Goal: Information Seeking & Learning: Learn about a topic

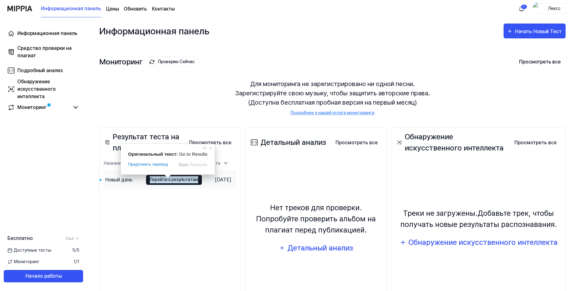
click at [158, 180] on ya-tr-span "Перейти к результатам" at bounding box center [174, 179] width 48 height 7
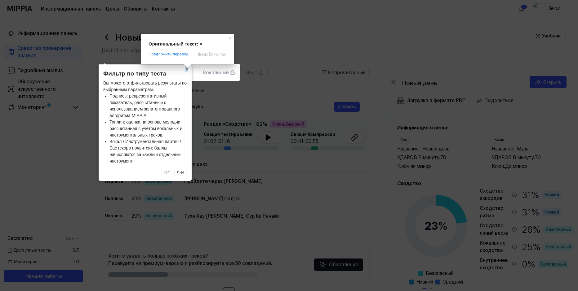
click at [186, 68] on span at bounding box center [187, 66] width 8 height 4
click at [186, 71] on ya-tr-span "×" at bounding box center [186, 69] width 3 height 6
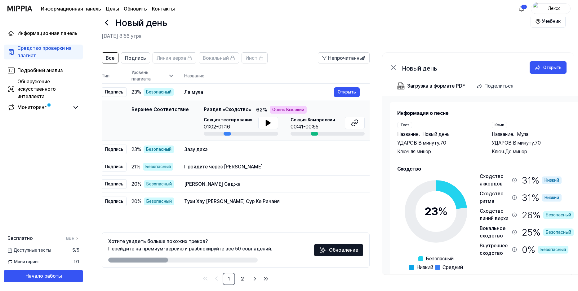
scroll to position [21, 0]
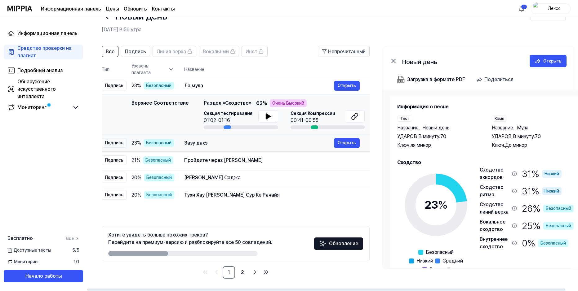
click at [222, 144] on div "Зазу дахэ" at bounding box center [259, 142] width 150 height 7
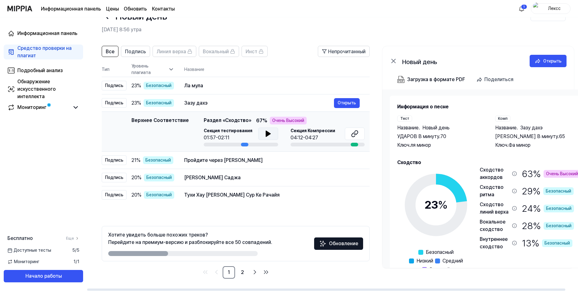
click at [266, 132] on icon at bounding box center [268, 134] width 4 height 6
click at [266, 131] on icon at bounding box center [268, 134] width 4 height 6
click at [200, 85] on ya-tr-span "Ла мула" at bounding box center [193, 86] width 18 height 6
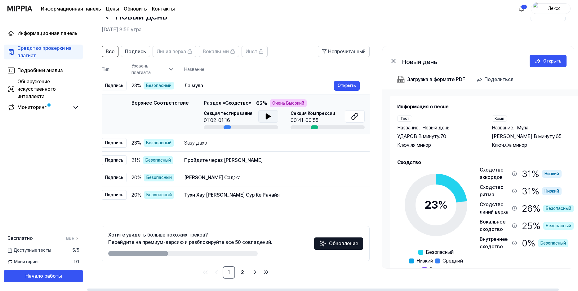
click at [267, 116] on icon at bounding box center [268, 117] width 4 height 6
click at [267, 116] on icon at bounding box center [266, 116] width 1 height 5
click at [351, 86] on body "Информационная панель Цены Обновить Контакты 1 Лексс Информационная панель Сред…" at bounding box center [289, 124] width 578 height 291
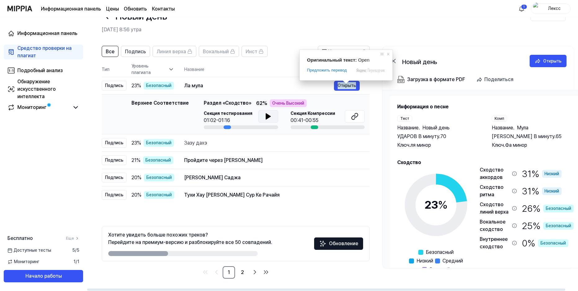
click at [345, 84] on span at bounding box center [346, 82] width 8 height 4
click at [352, 86] on ya-tr-span "Открыть" at bounding box center [346, 85] width 18 height 7
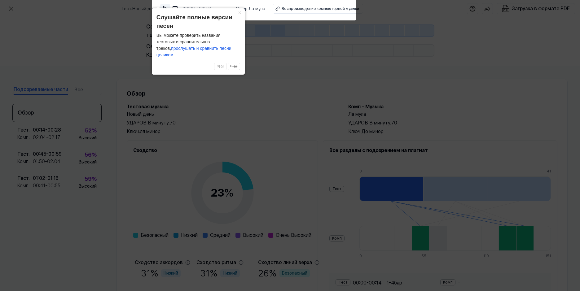
click at [162, 8] on img at bounding box center [165, 9] width 6 height 6
click at [165, 8] on img at bounding box center [165, 9] width 6 height 6
click at [117, 29] on icon at bounding box center [290, 144] width 580 height 294
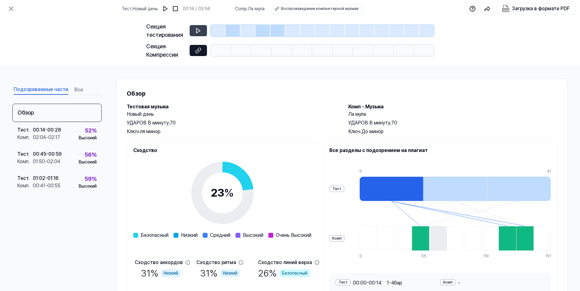
click at [200, 50] on icon at bounding box center [198, 50] width 6 height 6
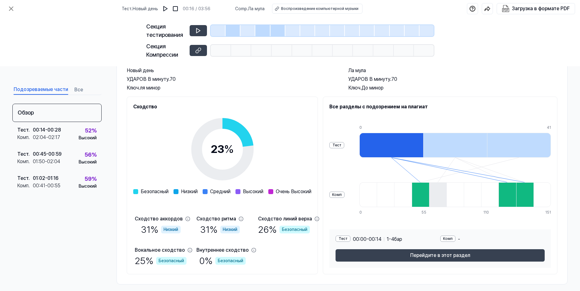
scroll to position [50, 0]
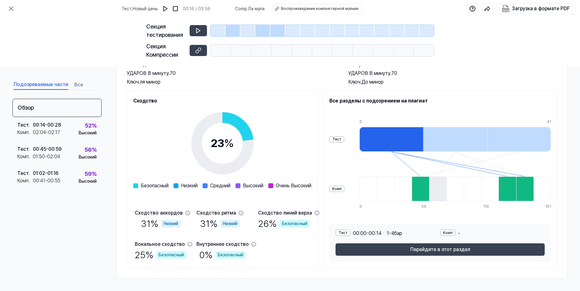
click at [421, 186] on div at bounding box center [420, 189] width 17 height 25
click at [198, 31] on icon at bounding box center [198, 31] width 6 height 6
click at [212, 30] on div at bounding box center [218, 30] width 15 height 11
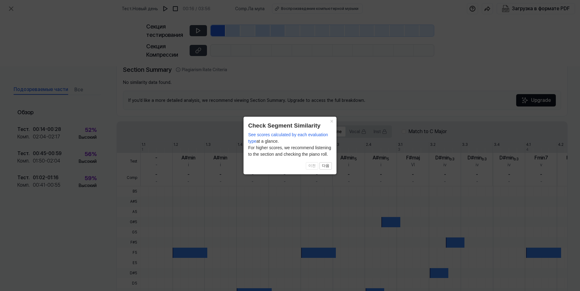
scroll to position [131, 0]
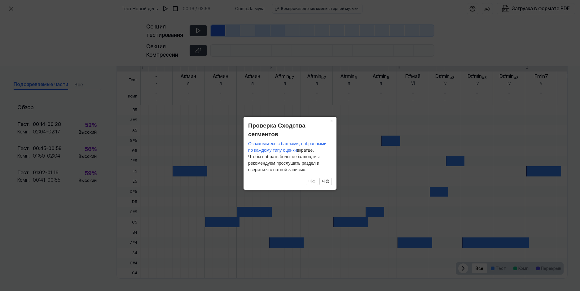
click at [203, 32] on icon at bounding box center [290, 145] width 580 height 291
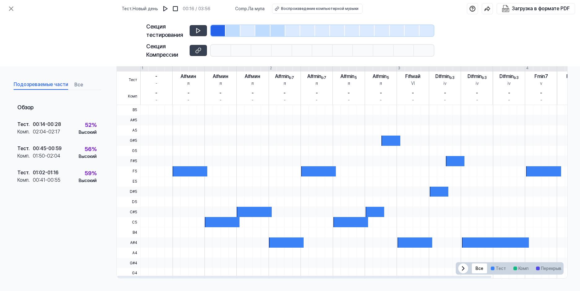
click at [182, 171] on div at bounding box center [190, 171] width 35 height 10
click at [462, 267] on icon at bounding box center [463, 269] width 2 height 4
click at [555, 270] on icon at bounding box center [556, 269] width 2 height 4
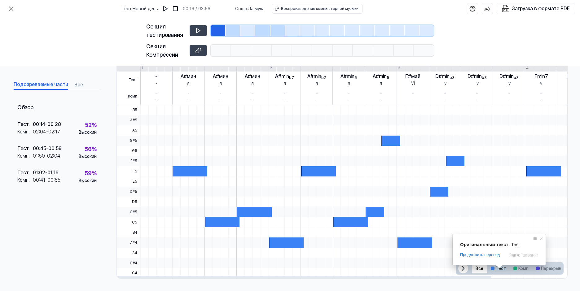
click at [496, 268] on span at bounding box center [499, 267] width 8 height 4
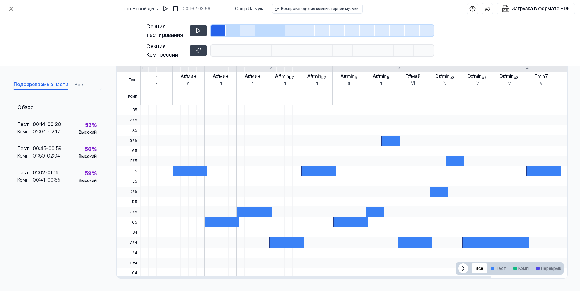
scroll to position [100, 0]
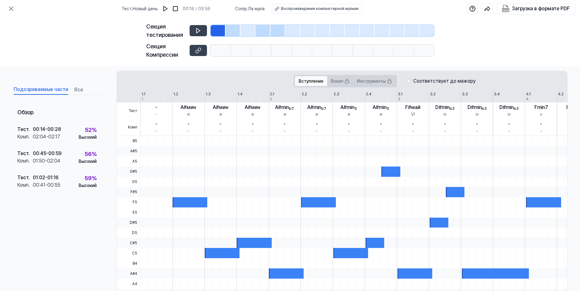
click at [313, 79] on body "Тест . Новый день 00:16 / 03:56 Comp . Ла мула Воспроизведение компьютерной муз…" at bounding box center [290, 145] width 580 height 291
click at [334, 81] on body "Тест . Новый день 00:16 / 03:56 Comp . Ла мула Воспроизведение компьютерной муз…" at bounding box center [290, 145] width 580 height 291
click at [376, 81] on ya-tr-span "Инструменты" at bounding box center [371, 81] width 29 height 7
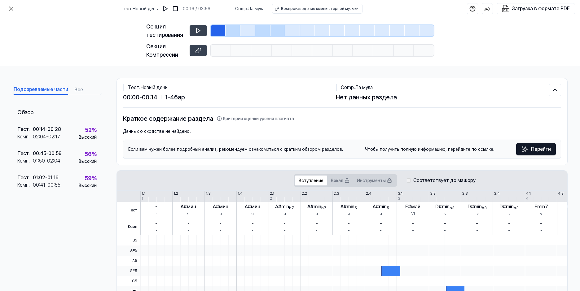
scroll to position [0, 0]
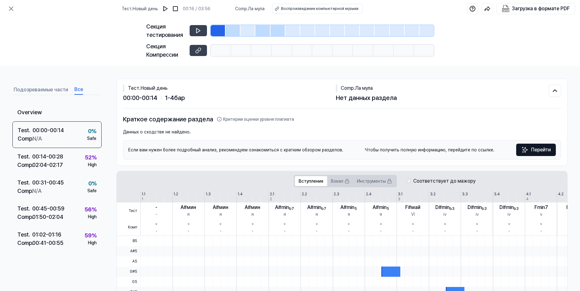
click at [79, 88] on body "Тест . Новый день 00:16 / 03:56 Comp . Ла мула Воспроизведение компьютерной муз…" at bounding box center [290, 145] width 580 height 291
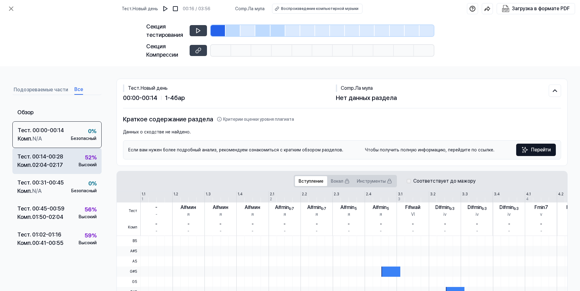
click at [86, 162] on div "Высокий" at bounding box center [88, 165] width 18 height 7
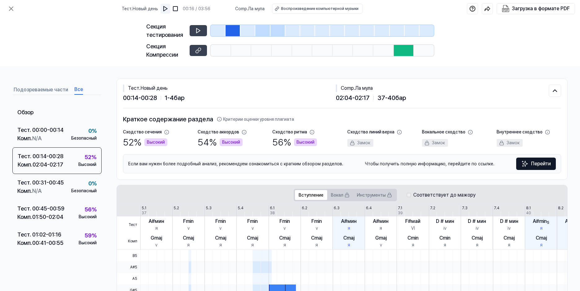
click at [166, 7] on img at bounding box center [165, 9] width 6 height 6
click at [165, 7] on img at bounding box center [165, 9] width 6 height 6
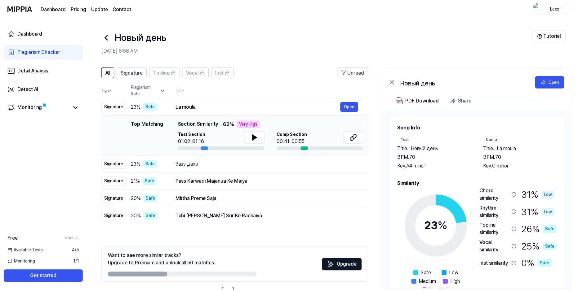
scroll to position [21, 0]
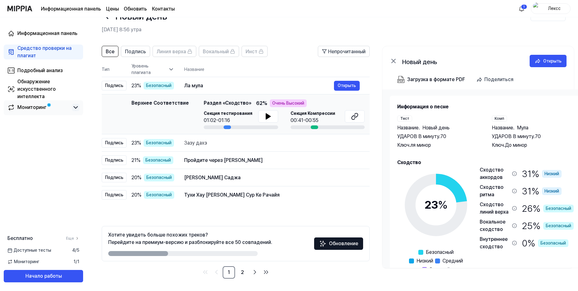
click at [74, 108] on icon at bounding box center [75, 107] width 7 height 7
click at [74, 108] on icon at bounding box center [76, 108] width 4 height 2
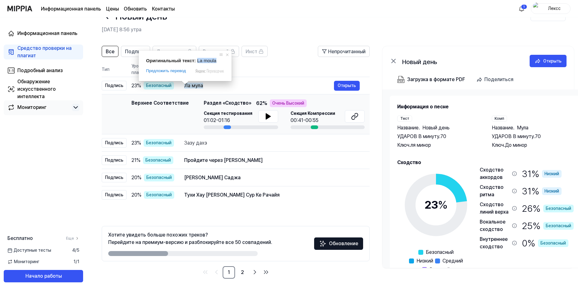
drag, startPoint x: 195, startPoint y: 60, endPoint x: 215, endPoint y: 60, distance: 19.5
click at [215, 60] on div "Оригинальный текст: La moula" at bounding box center [185, 60] width 78 height 5
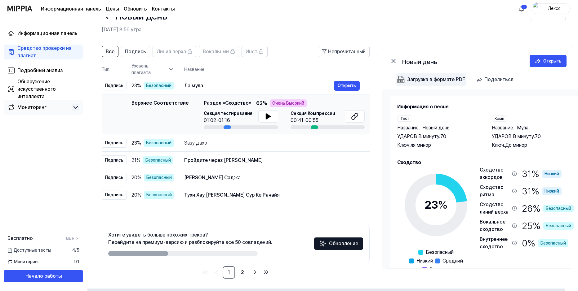
click at [417, 78] on body "Информационная панель Цены Обновить Контакты 1 Лексс Информационная панель Сред…" at bounding box center [289, 124] width 578 height 291
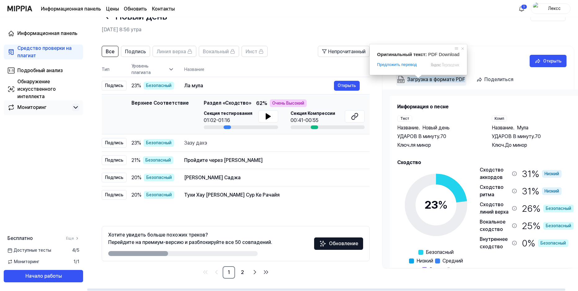
click at [417, 78] on span at bounding box center [418, 77] width 8 height 4
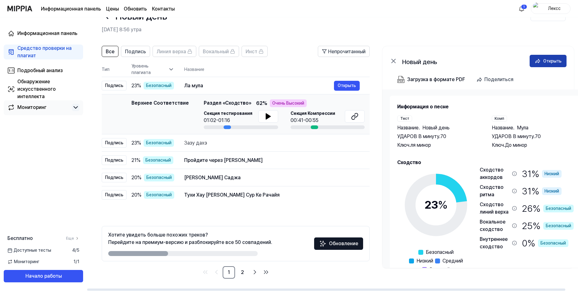
click at [550, 61] on div "Открыть" at bounding box center [552, 61] width 18 height 7
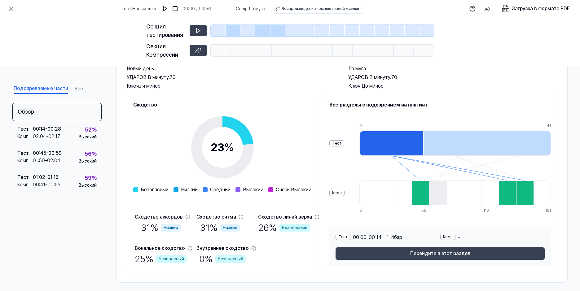
scroll to position [50, 0]
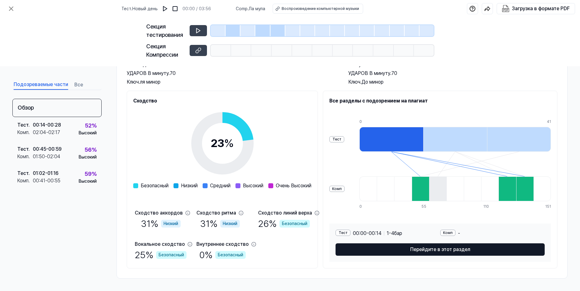
click at [440, 248] on ya-tr-span "Перейдите в этот раздел" at bounding box center [440, 249] width 60 height 7
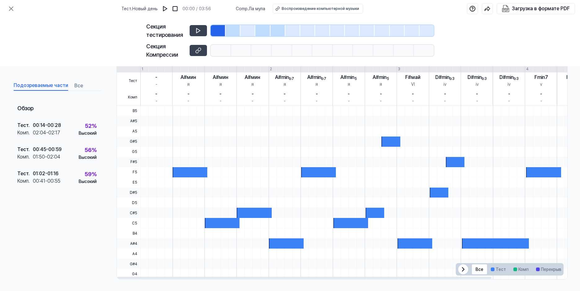
scroll to position [131, 0]
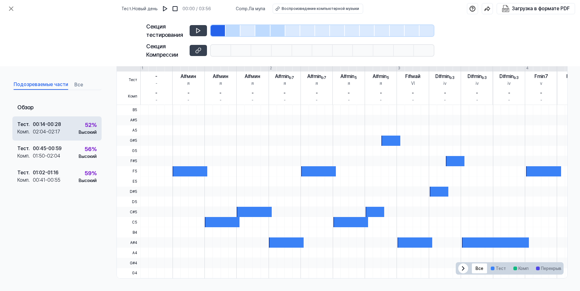
click at [35, 126] on div "00:14 - 00:28" at bounding box center [47, 124] width 28 height 7
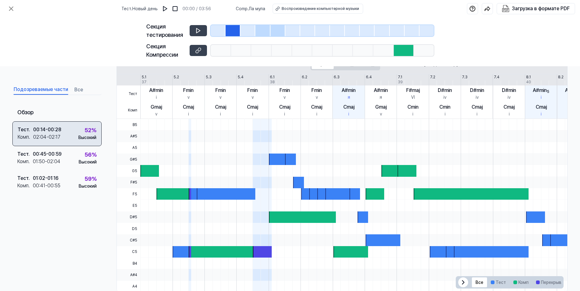
scroll to position [145, 0]
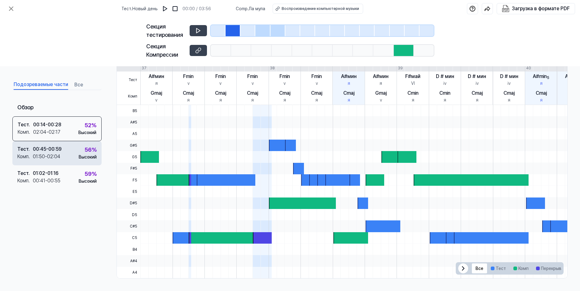
click at [39, 156] on div "01:50 - 02:04" at bounding box center [47, 156] width 28 height 7
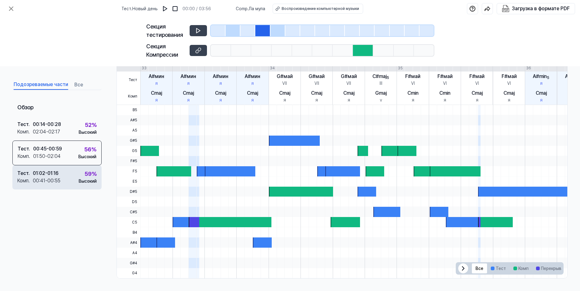
click at [41, 177] on div "01:02 - 01:16" at bounding box center [46, 173] width 26 height 7
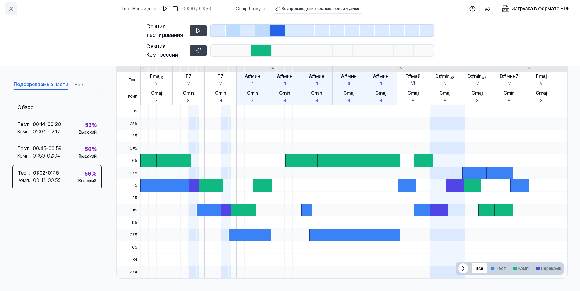
click at [11, 7] on icon at bounding box center [10, 8] width 7 height 7
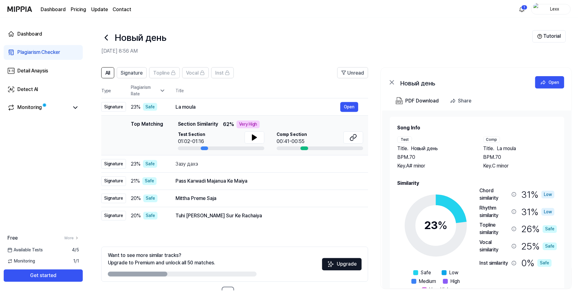
scroll to position [21, 0]
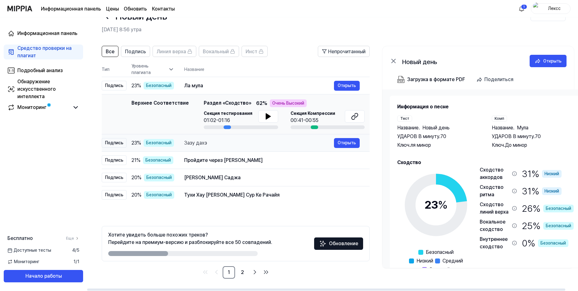
click at [210, 147] on div "Зазу дахэ Открыть" at bounding box center [271, 143] width 175 height 10
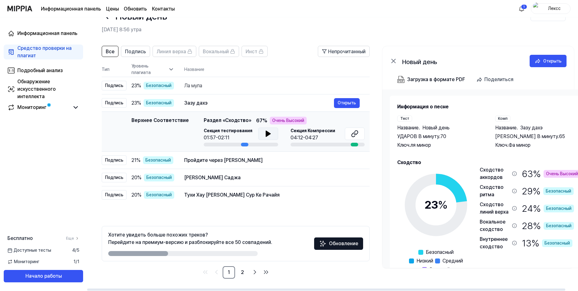
click at [269, 131] on icon at bounding box center [267, 133] width 7 height 7
click at [269, 132] on icon at bounding box center [269, 133] width 1 height 5
click at [217, 156] on div "Пройдите через Карвади Маджануа Ке Майя Открыть" at bounding box center [271, 161] width 175 height 10
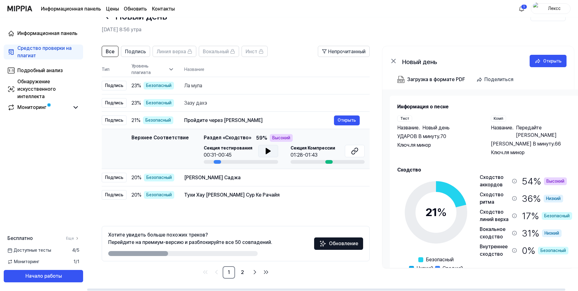
click at [268, 149] on icon at bounding box center [267, 150] width 7 height 7
click at [266, 150] on icon at bounding box center [267, 150] width 7 height 7
click at [247, 177] on div "[PERSON_NAME] Саджа" at bounding box center [259, 177] width 150 height 7
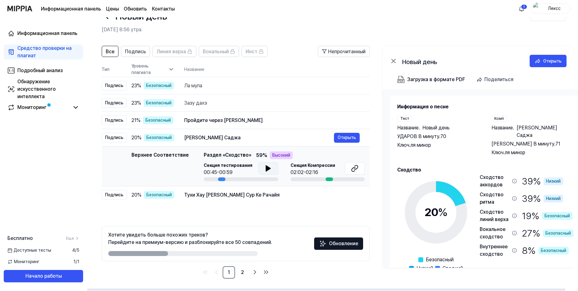
click at [265, 169] on icon at bounding box center [267, 168] width 7 height 7
click at [266, 167] on icon at bounding box center [266, 168] width 1 height 5
click at [231, 197] on ya-tr-span "Тухи Хау [PERSON_NAME] Сур Ке Рачайя" at bounding box center [231, 195] width 95 height 6
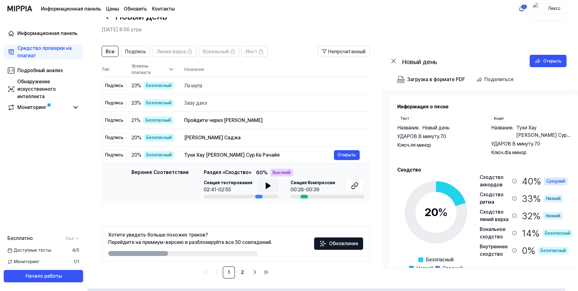
click at [266, 185] on icon at bounding box center [268, 186] width 4 height 6
click at [266, 185] on icon at bounding box center [266, 185] width 1 height 5
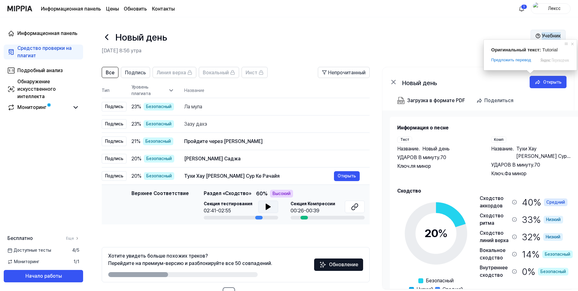
click at [547, 34] on ya-tr-span "Учебник" at bounding box center [550, 35] width 19 height 7
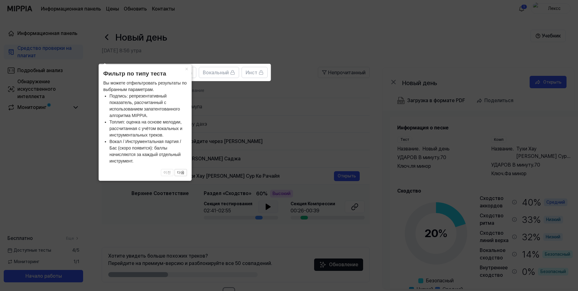
click at [28, 149] on icon at bounding box center [290, 145] width 580 height 291
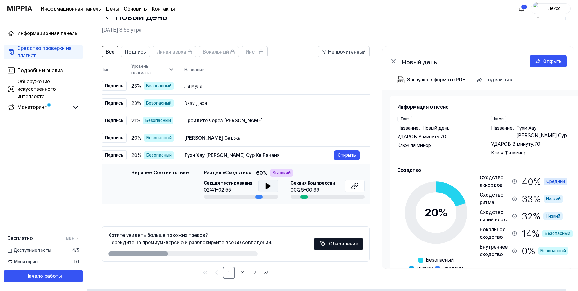
scroll to position [21, 0]
click at [254, 273] on icon "Перейти к следующей странице" at bounding box center [254, 272] width 7 height 7
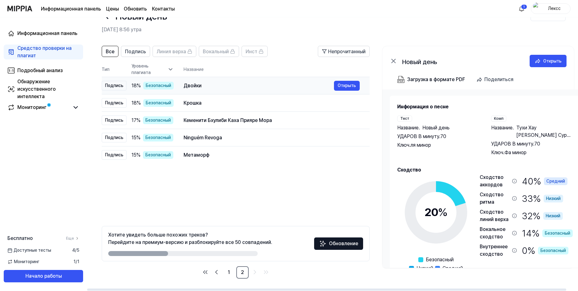
click at [205, 87] on div "Двойки" at bounding box center [258, 85] width 150 height 7
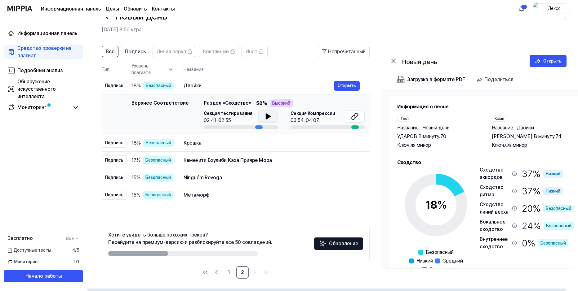
click at [264, 117] on button at bounding box center [268, 116] width 20 height 12
click at [266, 116] on icon at bounding box center [267, 116] width 7 height 7
click at [231, 143] on div "Крошка" at bounding box center [258, 142] width 150 height 7
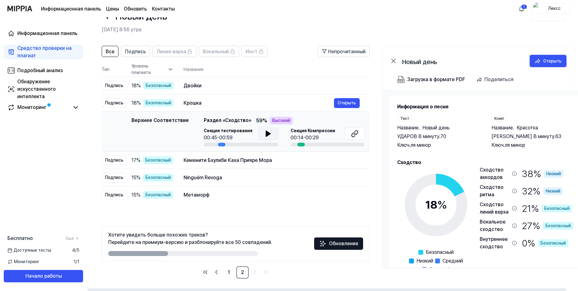
click at [267, 134] on icon at bounding box center [268, 134] width 4 height 6
click at [267, 134] on icon at bounding box center [266, 133] width 1 height 5
click at [239, 159] on ya-tr-span "Кеменити Бхулиби Каха Прияре Мора" at bounding box center [227, 160] width 88 height 6
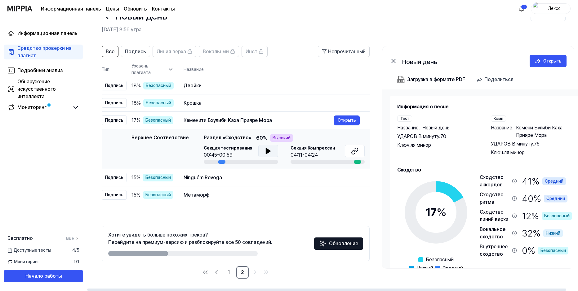
click at [264, 149] on icon at bounding box center [267, 150] width 7 height 7
click at [231, 179] on div "Ninguém Revoga" at bounding box center [258, 177] width 150 height 7
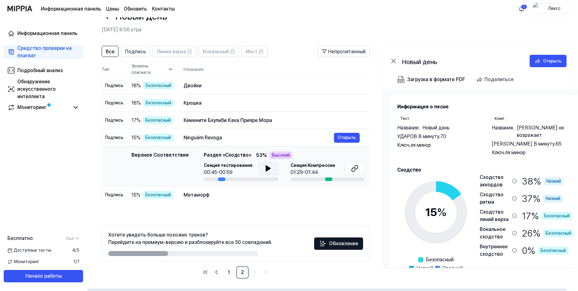
click at [266, 167] on icon at bounding box center [268, 169] width 4 height 6
click at [266, 167] on icon at bounding box center [267, 168] width 7 height 7
click at [228, 195] on div "Метаморф" at bounding box center [258, 194] width 150 height 7
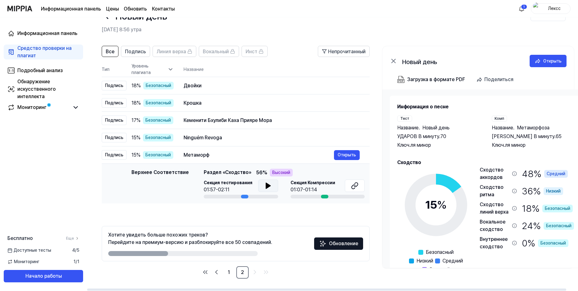
click at [268, 184] on icon at bounding box center [267, 185] width 7 height 7
click at [266, 184] on icon at bounding box center [267, 185] width 7 height 7
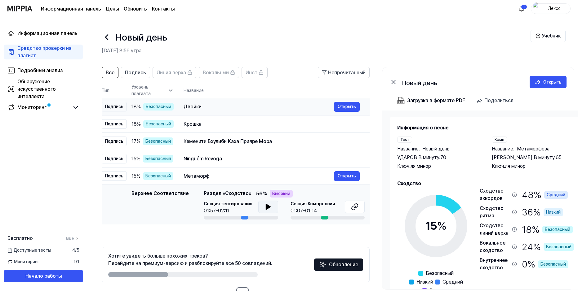
click at [218, 107] on div "Двойки" at bounding box center [258, 106] width 150 height 7
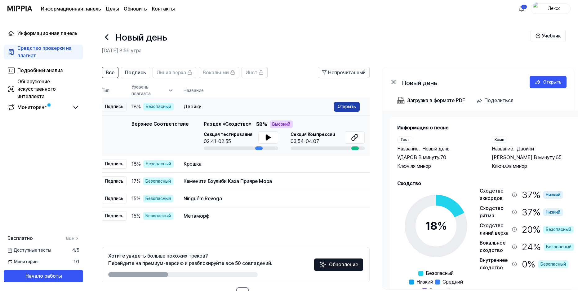
click at [344, 107] on ya-tr-span "Открыть" at bounding box center [346, 106] width 18 height 7
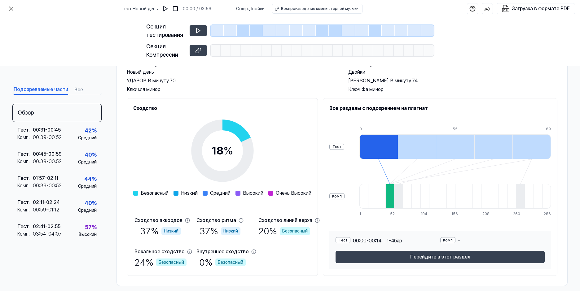
scroll to position [50, 0]
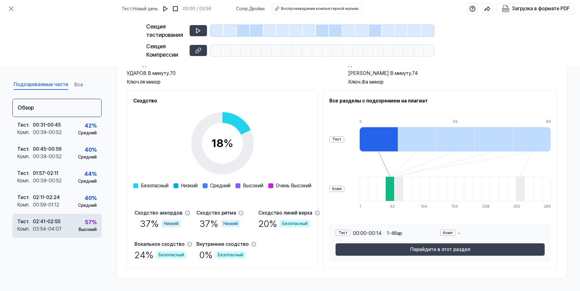
click at [71, 223] on div "Тест . 02:41 - 02:55 Комп . 03:54 - 04:07 57 % Высокий" at bounding box center [56, 226] width 89 height 24
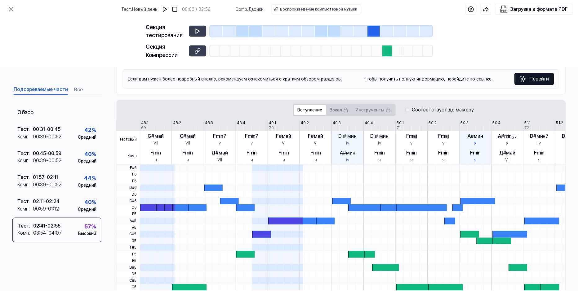
scroll to position [0, 0]
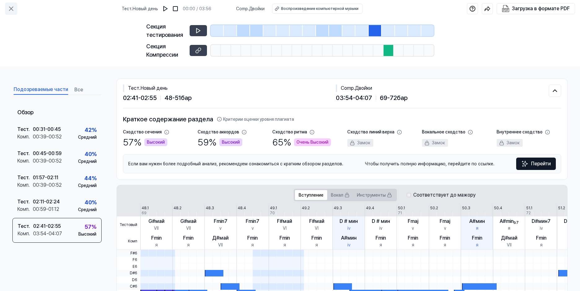
click at [10, 9] on icon at bounding box center [10, 8] width 7 height 7
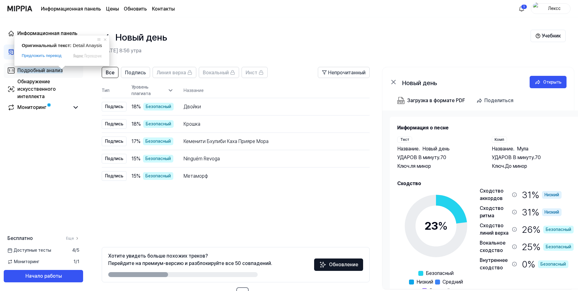
click at [46, 70] on ya-tr-span "Подробный анализ" at bounding box center [39, 71] width 45 height 6
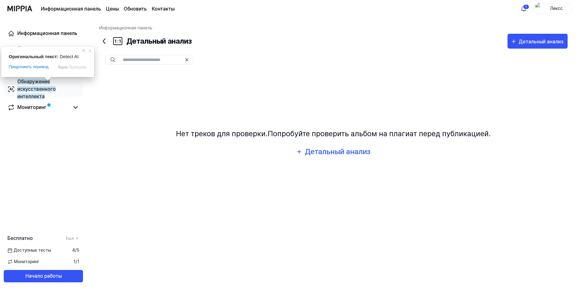
click at [42, 84] on ya-tr-span "Обнаружение искусственного интеллекта" at bounding box center [36, 89] width 38 height 21
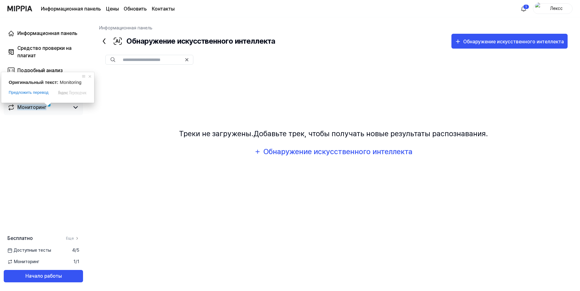
click at [29, 107] on ya-tr-span "Мониторинг" at bounding box center [31, 107] width 29 height 6
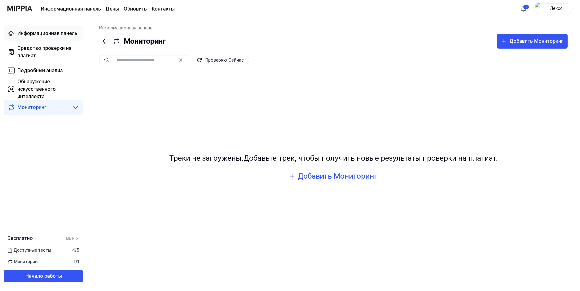
click at [39, 34] on div "Информационная панель" at bounding box center [47, 33] width 60 height 7
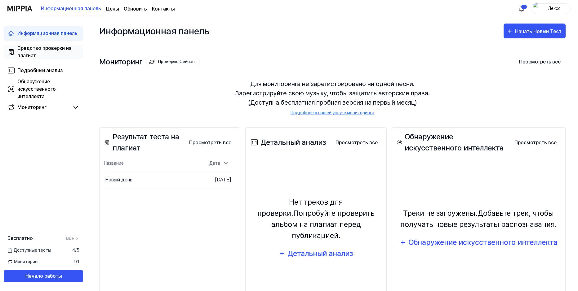
click at [42, 52] on div "Средство проверки на плагиат" at bounding box center [48, 52] width 62 height 15
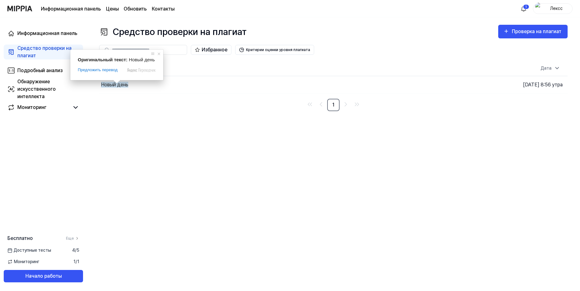
click at [116, 84] on span at bounding box center [117, 82] width 8 height 4
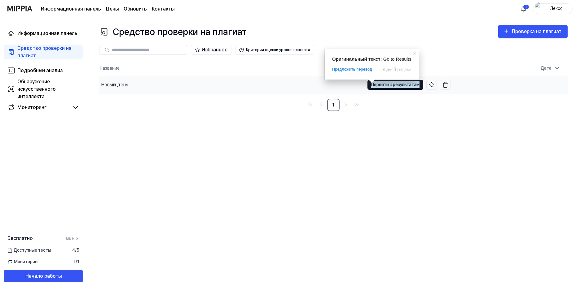
click at [395, 86] on ya-tr-span "Перейти к результатам" at bounding box center [395, 84] width 48 height 7
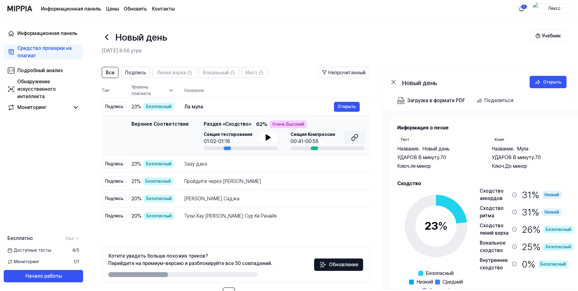
click at [357, 136] on icon at bounding box center [354, 137] width 7 height 7
click at [110, 72] on ya-tr-span "Все" at bounding box center [110, 73] width 9 height 6
click at [139, 73] on ya-tr-span "Подпись" at bounding box center [135, 73] width 21 height 6
click at [172, 73] on ya-tr-span "Линия верха" at bounding box center [170, 73] width 29 height 6
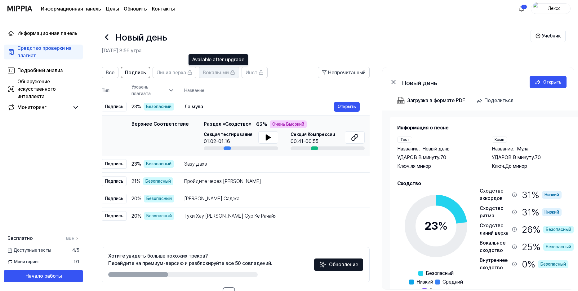
click at [217, 72] on ya-tr-span "Вокальный" at bounding box center [216, 73] width 26 height 6
click at [257, 72] on ya-tr-span "Инст" at bounding box center [251, 73] width 12 height 6
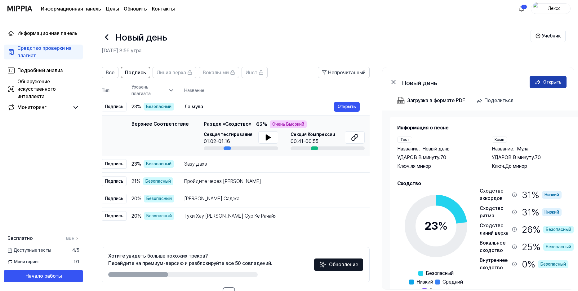
click at [543, 82] on div "Открыть" at bounding box center [552, 82] width 18 height 7
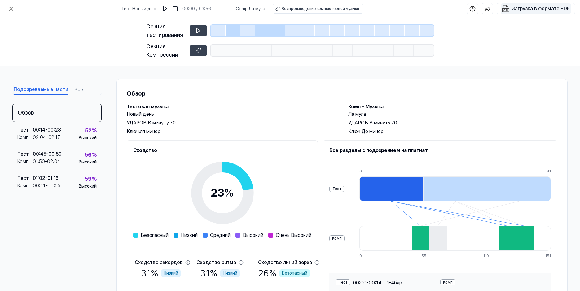
click at [523, 7] on div "Загрузка в формате PDF" at bounding box center [541, 9] width 58 height 8
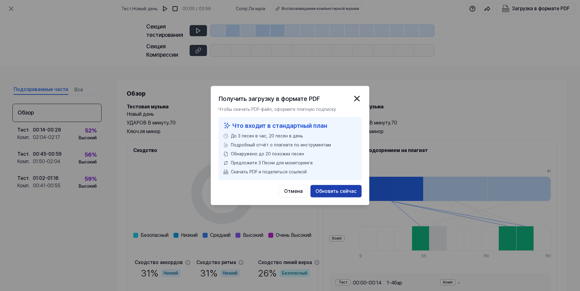
click at [337, 191] on ya-tr-span "Обновить сейчас" at bounding box center [335, 191] width 41 height 7
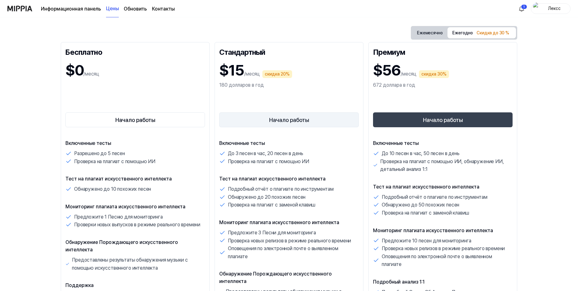
scroll to position [62, 0]
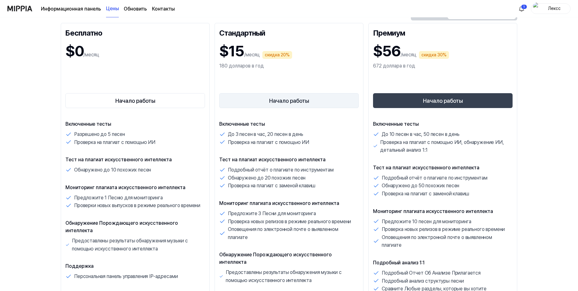
click at [283, 100] on button "Начало работы" at bounding box center [288, 100] width 139 height 15
